Goal: Transaction & Acquisition: Purchase product/service

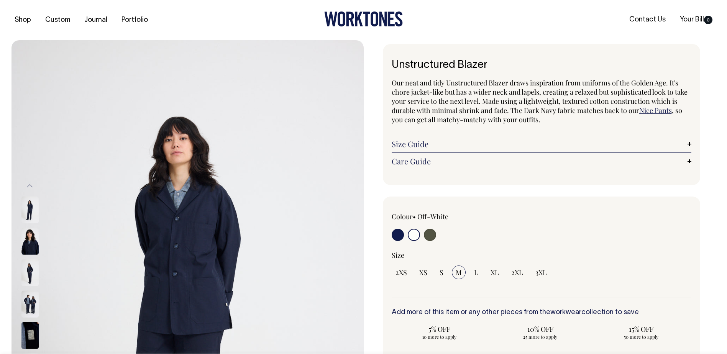
click at [412, 233] on input "radio" at bounding box center [414, 235] width 12 height 12
click at [414, 235] on input "radio" at bounding box center [414, 235] width 12 height 12
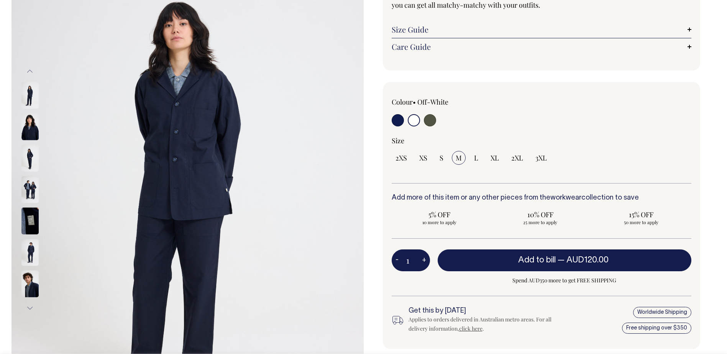
scroll to position [115, 0]
click at [31, 282] on img at bounding box center [29, 283] width 17 height 27
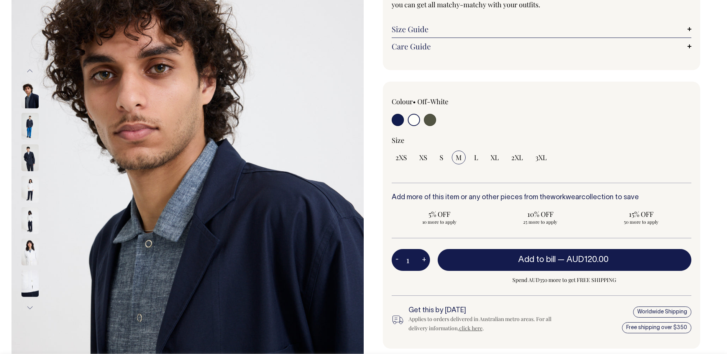
click at [23, 191] on img at bounding box center [29, 189] width 17 height 27
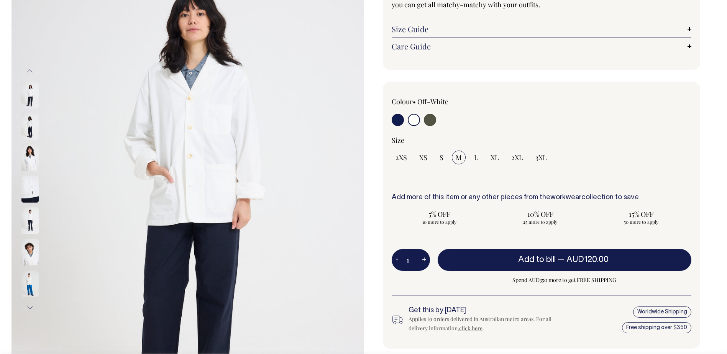
click at [32, 215] on img at bounding box center [29, 220] width 17 height 27
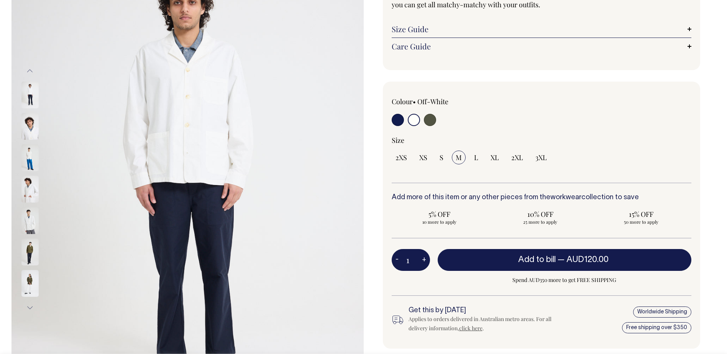
click at [34, 123] on img at bounding box center [29, 126] width 17 height 27
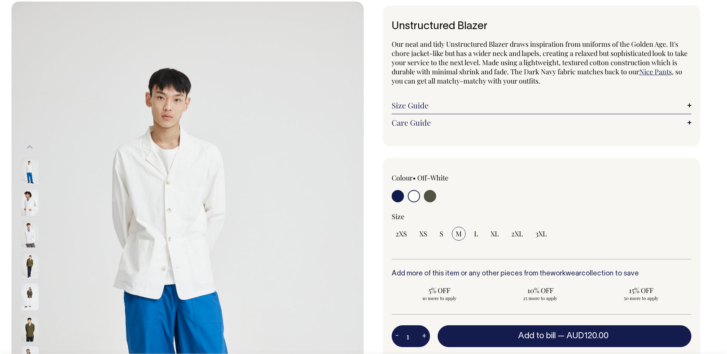
click at [407, 103] on link "Size Guide" at bounding box center [542, 105] width 300 height 9
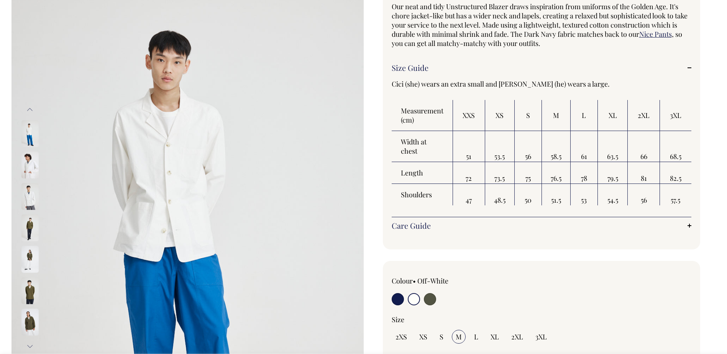
scroll to position [77, 0]
click at [34, 164] on img at bounding box center [29, 164] width 17 height 27
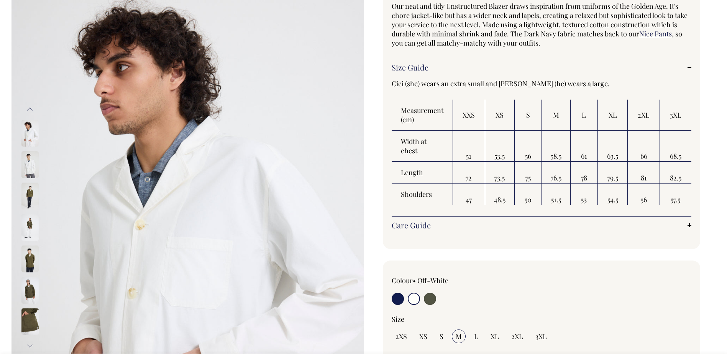
click at [31, 269] on img at bounding box center [29, 259] width 17 height 27
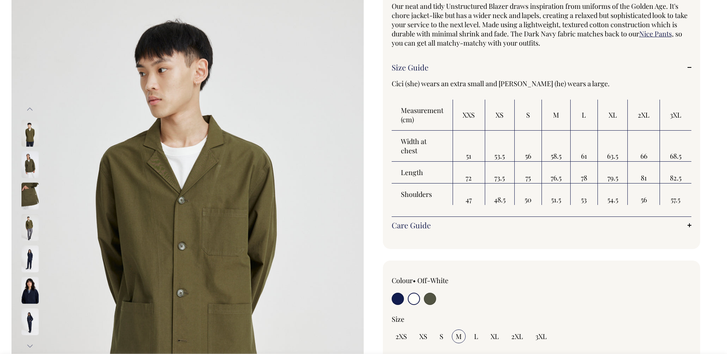
click at [31, 254] on img at bounding box center [29, 259] width 17 height 27
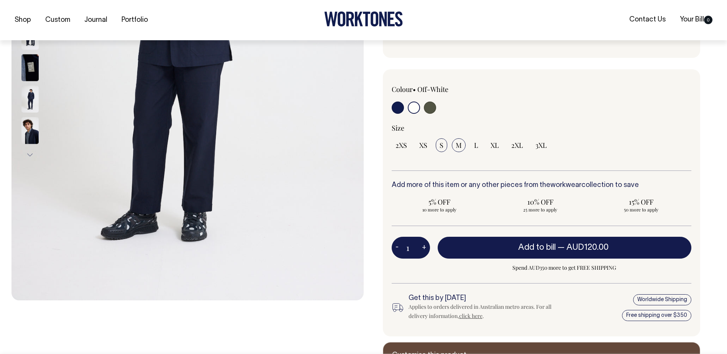
click at [442, 148] on span "S" at bounding box center [442, 145] width 4 height 9
click at [442, 148] on input "S" at bounding box center [441, 145] width 11 height 14
radio input "true"
select select "S"
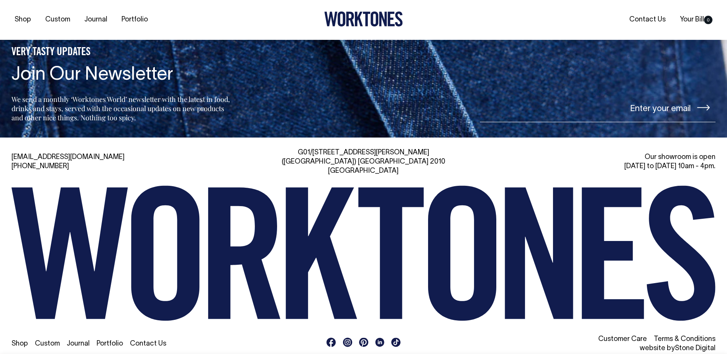
scroll to position [1390, 0]
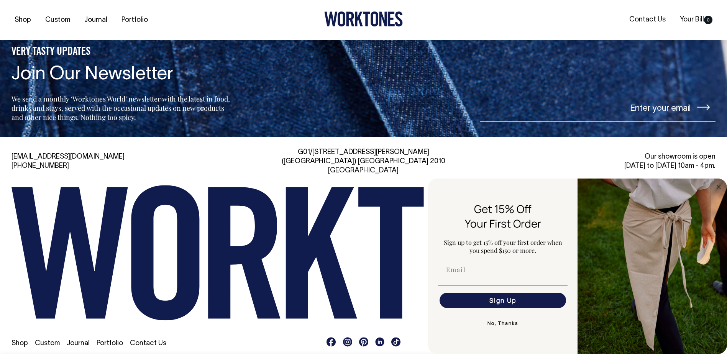
click at [40, 340] on link "Custom" at bounding box center [47, 343] width 25 height 7
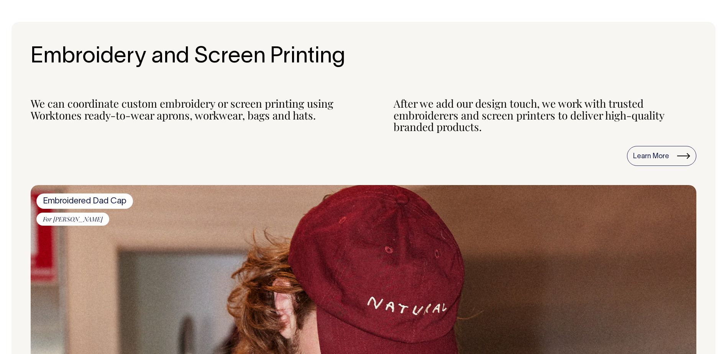
scroll to position [767, 0]
